Goal: Transaction & Acquisition: Purchase product/service

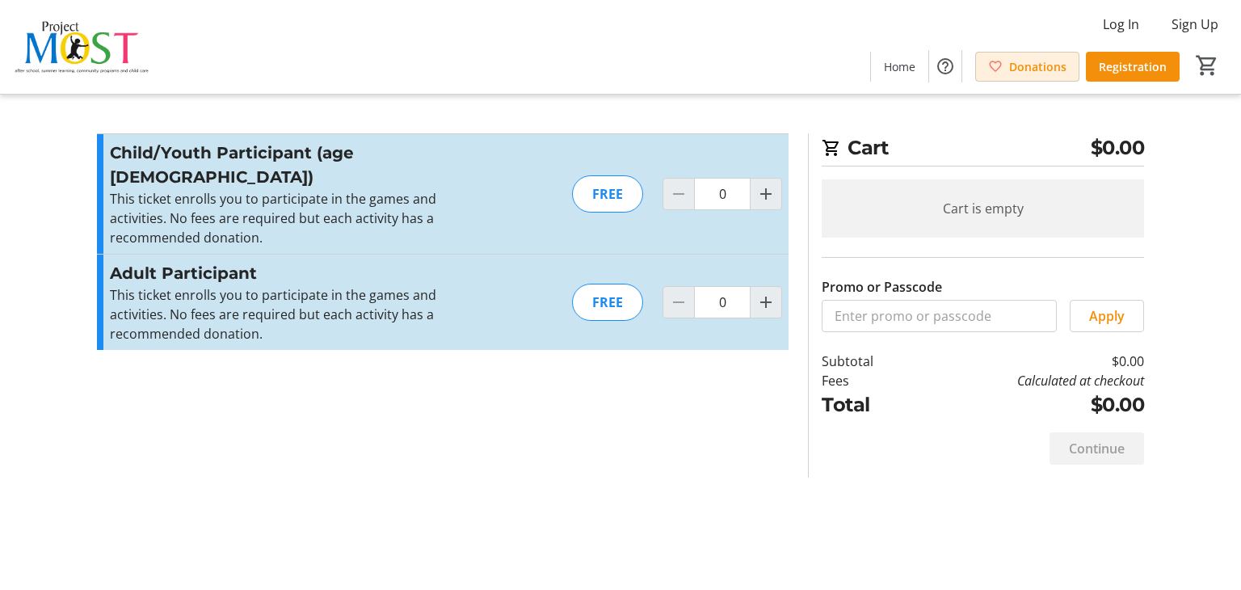
click at [1012, 73] on span "Donations" at bounding box center [1037, 66] width 57 height 17
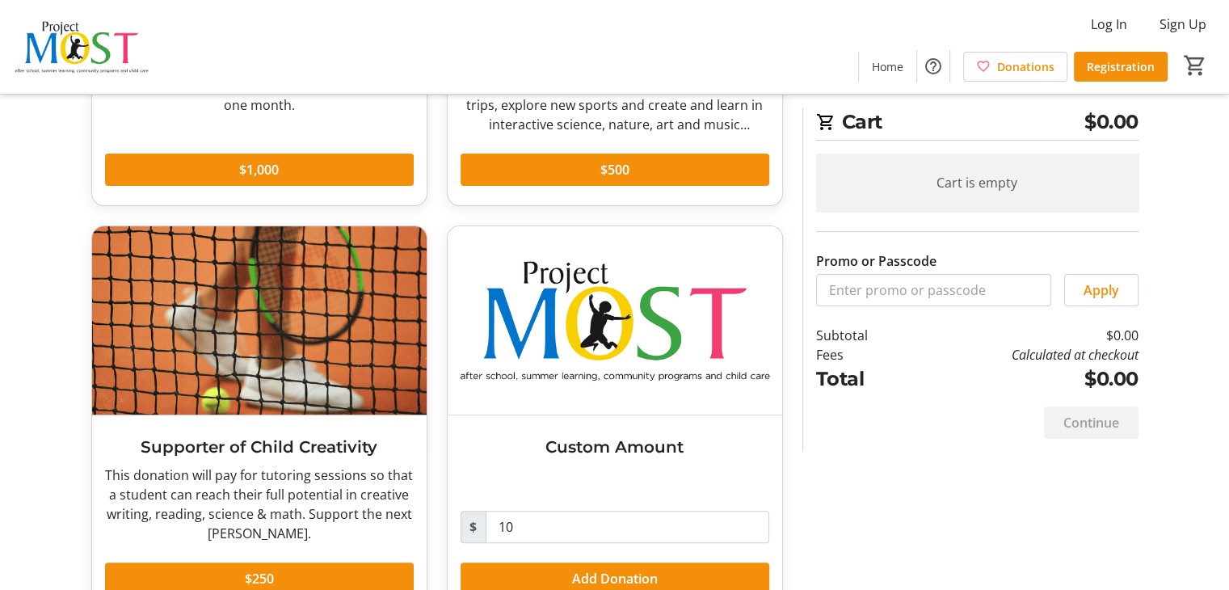
scroll to position [409, 0]
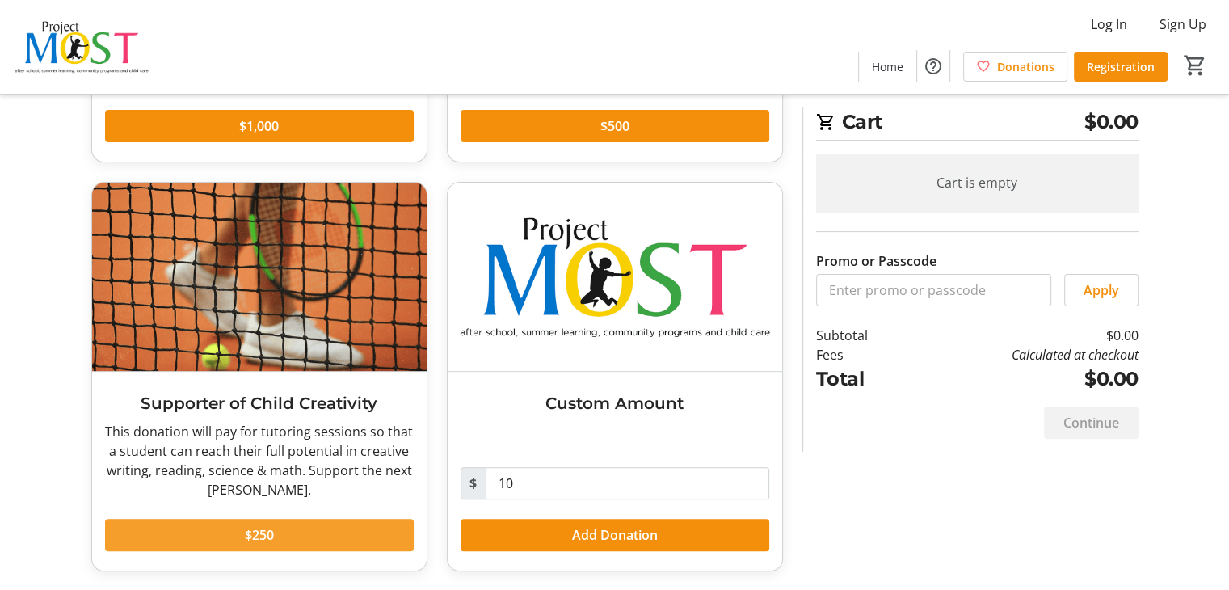
click at [253, 543] on span "$250" at bounding box center [259, 534] width 29 height 19
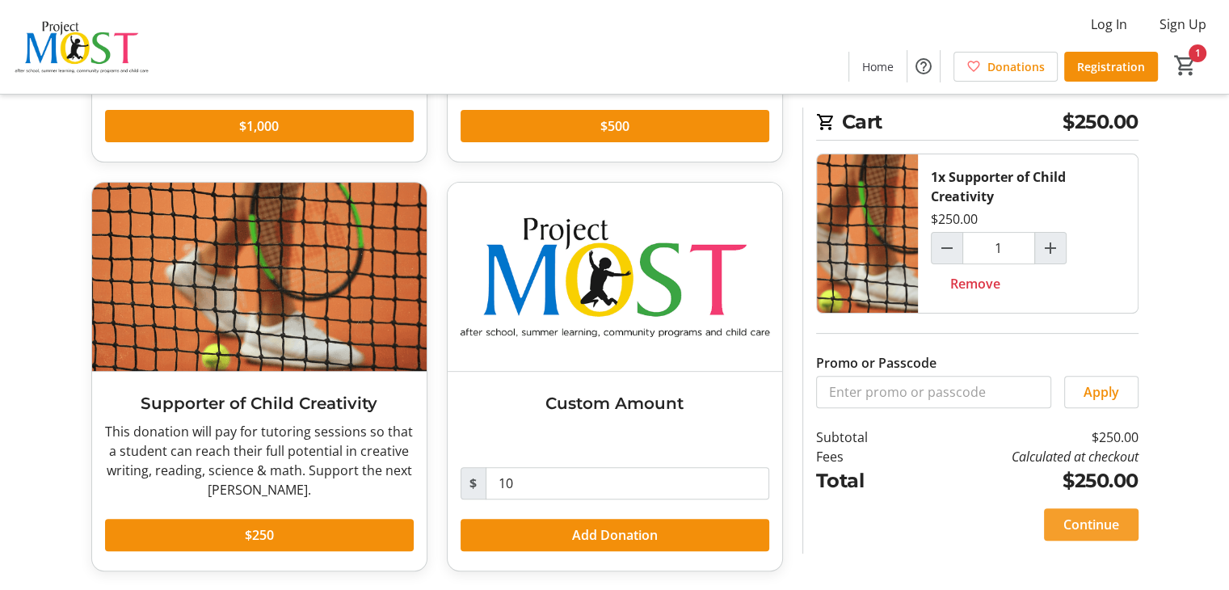
click at [1096, 536] on span at bounding box center [1091, 524] width 95 height 39
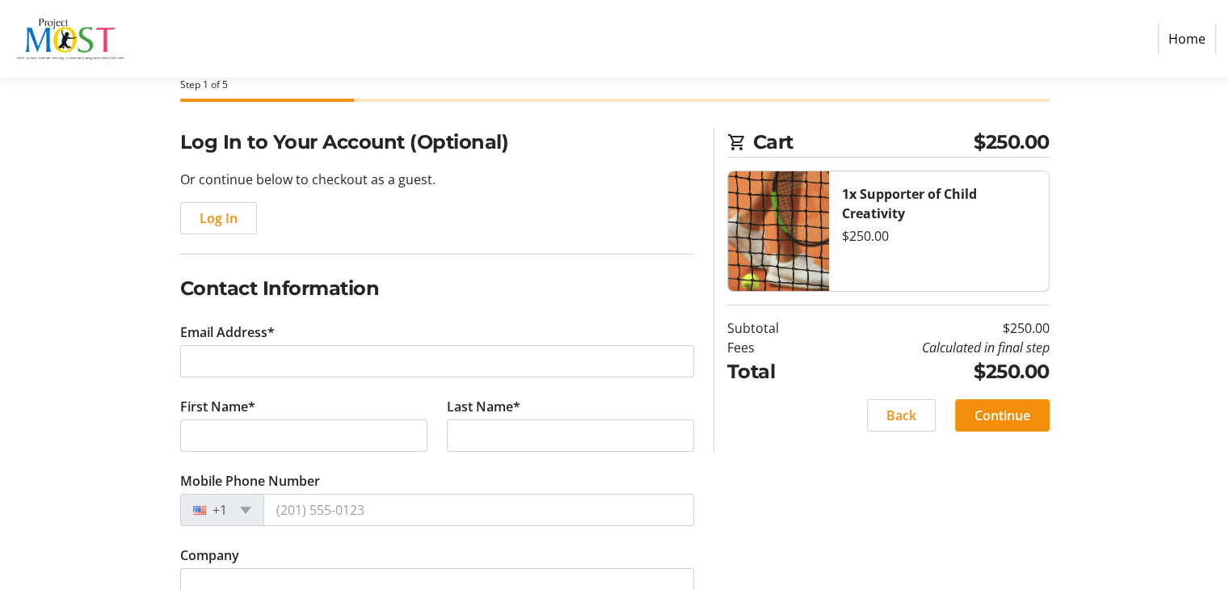
scroll to position [152, 0]
